Goal: Task Accomplishment & Management: Use online tool/utility

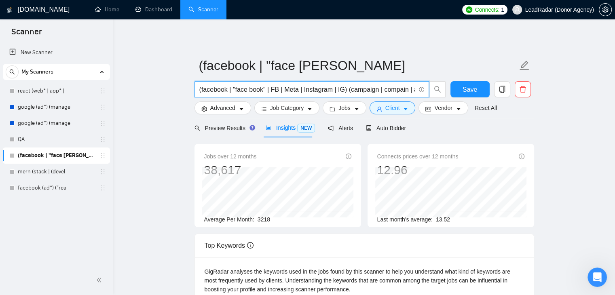
click at [274, 91] on input "(facebook | "face book" | FB | Meta | Instagram | IG) (campaign | compain | ad …" at bounding box center [307, 89] width 216 height 10
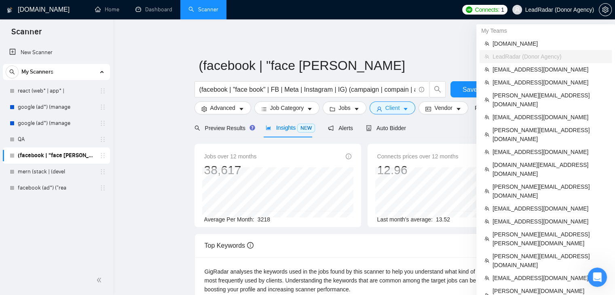
click at [558, 2] on span "LeadRadar (Donor Agency)" at bounding box center [552, 10] width 91 height 26
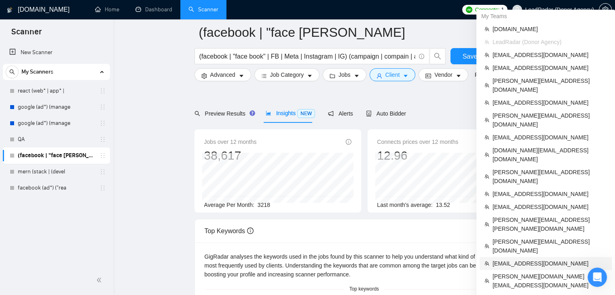
scroll to position [40, 0]
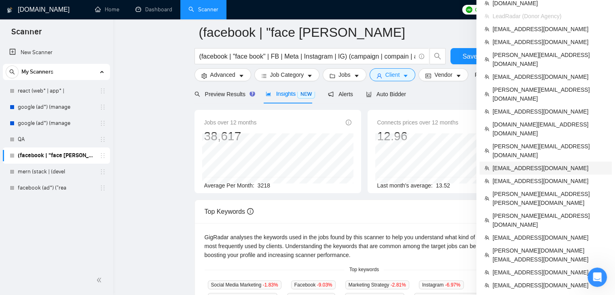
click at [504, 164] on span "[EMAIL_ADDRESS][DOMAIN_NAME]" at bounding box center [549, 168] width 114 height 9
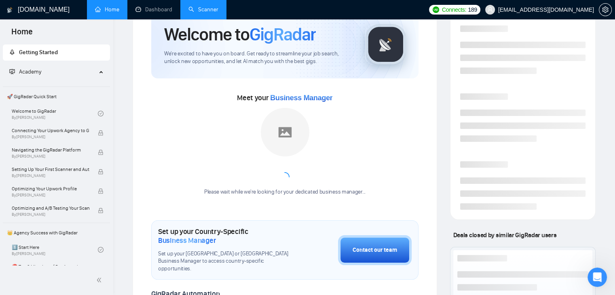
click at [188, 6] on link "Scanner" at bounding box center [203, 9] width 30 height 7
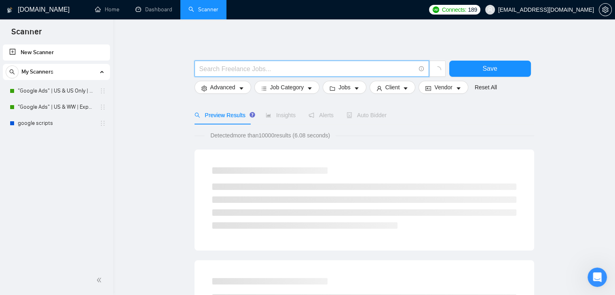
click at [209, 67] on input "text" at bounding box center [307, 69] width 216 height 10
paste input "(facebook | "face book" | FB | Meta | Instagram | IG) (campaign | compain | ad …"
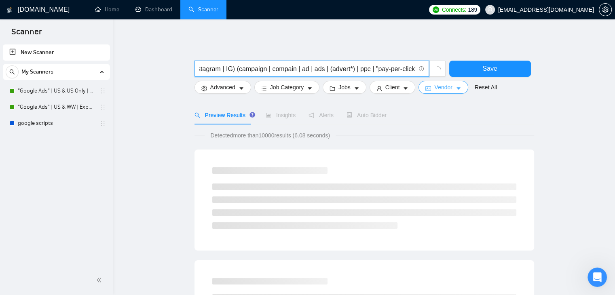
type input "(facebook | "face book" | FB | Meta | Instagram | IG) (campaign | compain | ad …"
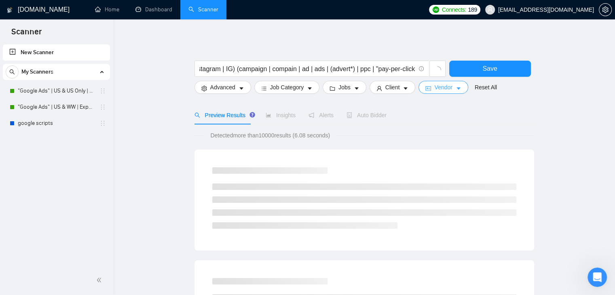
scroll to position [0, 0]
click at [430, 85] on button "Vendor" at bounding box center [442, 87] width 49 height 13
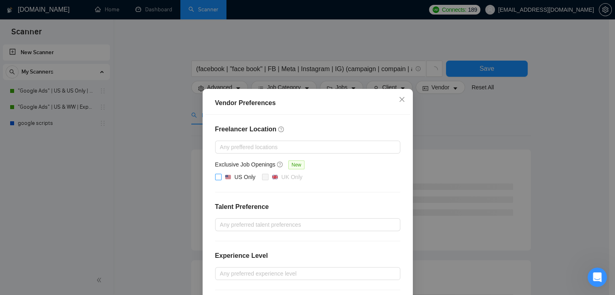
click at [215, 179] on input "US Only" at bounding box center [218, 177] width 6 height 6
checkbox input "true"
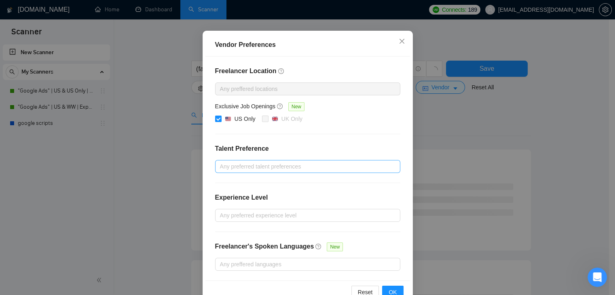
scroll to position [78, 0]
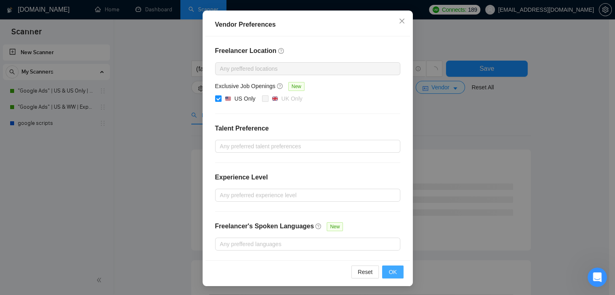
click at [389, 274] on span "OK" at bounding box center [392, 272] width 8 height 9
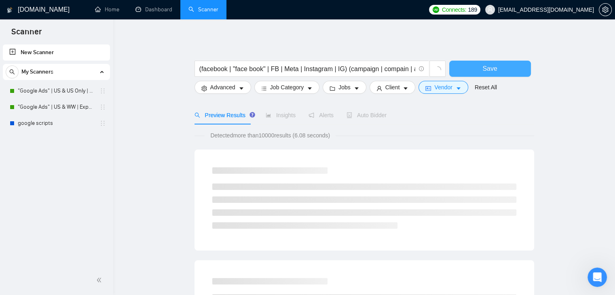
click at [495, 65] on span "Save" at bounding box center [489, 68] width 15 height 10
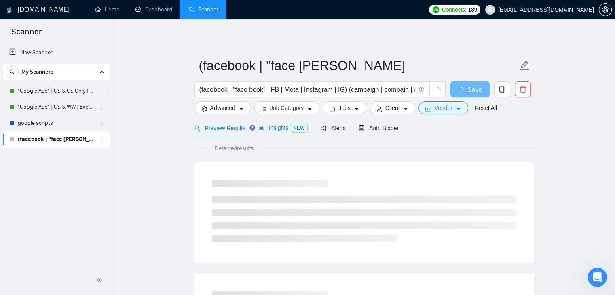
click at [275, 129] on span "Insights NEW" at bounding box center [282, 127] width 49 height 6
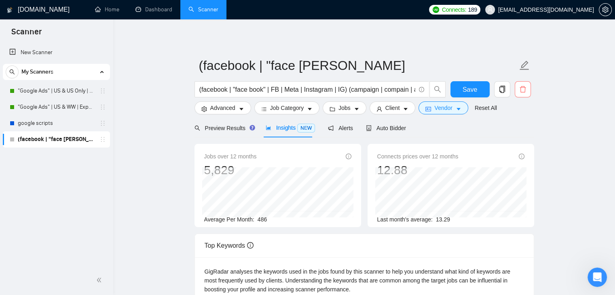
click at [521, 93] on button "button" at bounding box center [522, 89] width 16 height 16
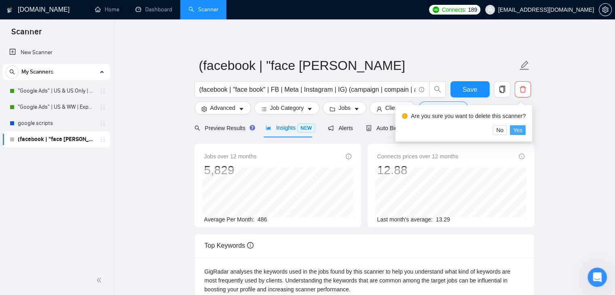
click at [514, 127] on span "Yes" at bounding box center [517, 130] width 9 height 9
